Goal: Task Accomplishment & Management: Complete application form

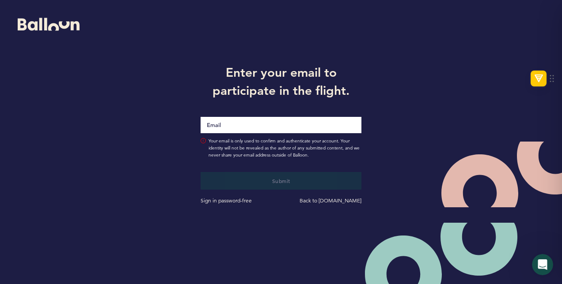
click at [257, 122] on input "Email" at bounding box center [281, 125] width 161 height 16
type input "[PERSON_NAME][EMAIL_ADDRESS][PERSON_NAME][DOMAIN_NAME]"
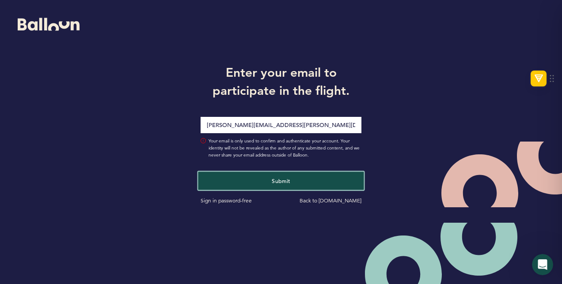
click at [255, 184] on button "Submit" at bounding box center [281, 181] width 166 height 18
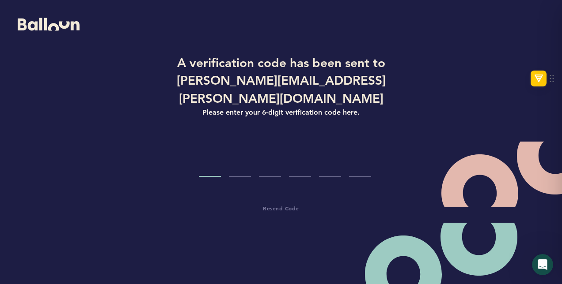
click at [216, 165] on input "Code digit 1" at bounding box center [210, 160] width 22 height 33
type input "3"
type input "1"
type input "2"
type input "4"
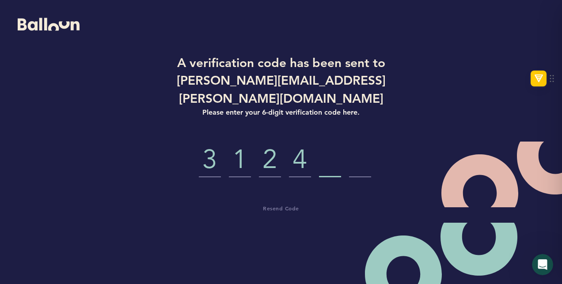
type input "0"
type input "2"
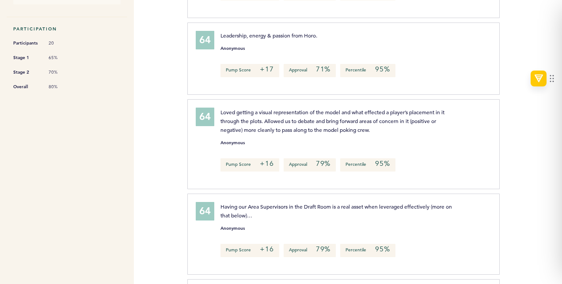
scroll to position [177, 0]
